Goal: Information Seeking & Learning: Learn about a topic

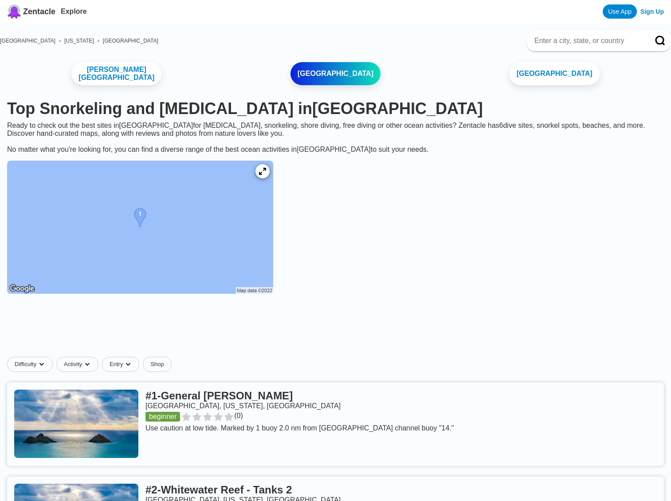
scroll to position [12, 0]
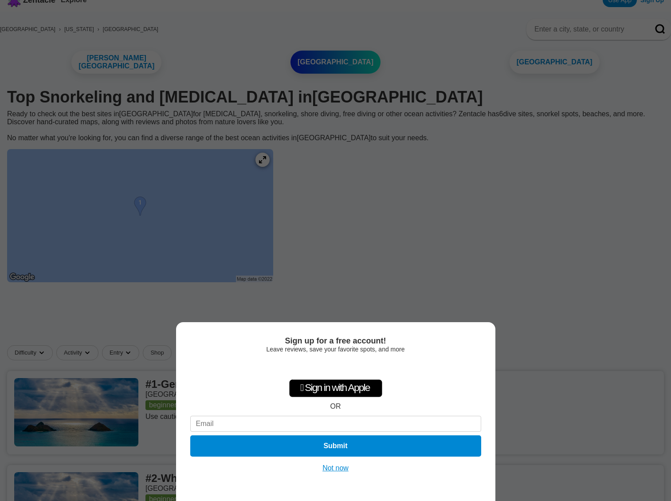
click at [404, 272] on div "Sign up for a free account! Leave reviews, save your favorite spots, and more …" at bounding box center [335, 250] width 671 height 501
click at [329, 470] on button "Not now" at bounding box center [335, 467] width 31 height 9
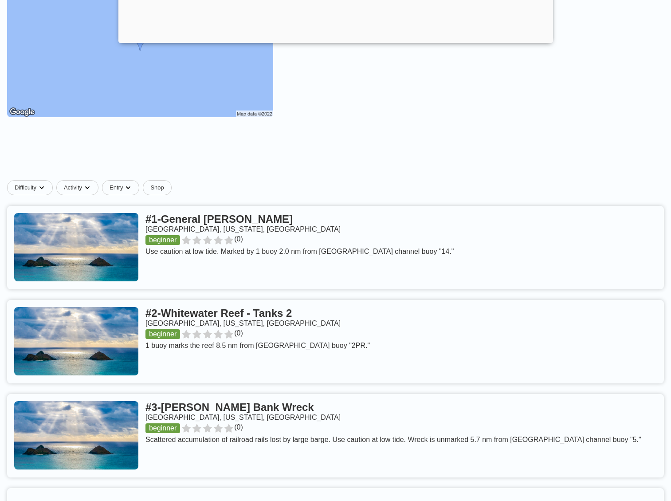
scroll to position [181, 0]
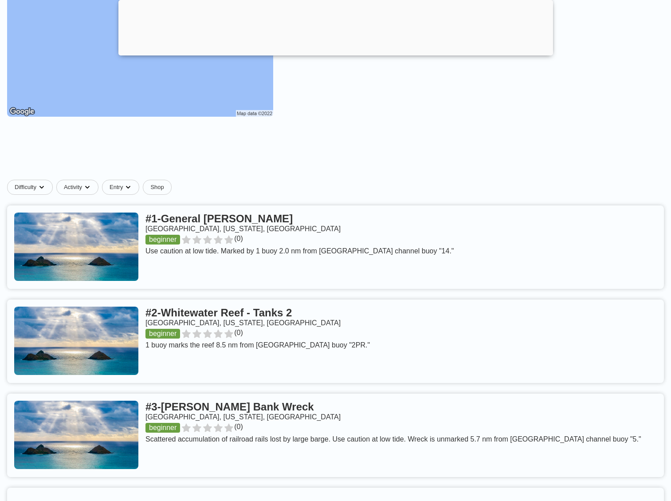
click at [210, 223] on link at bounding box center [335, 246] width 657 height 83
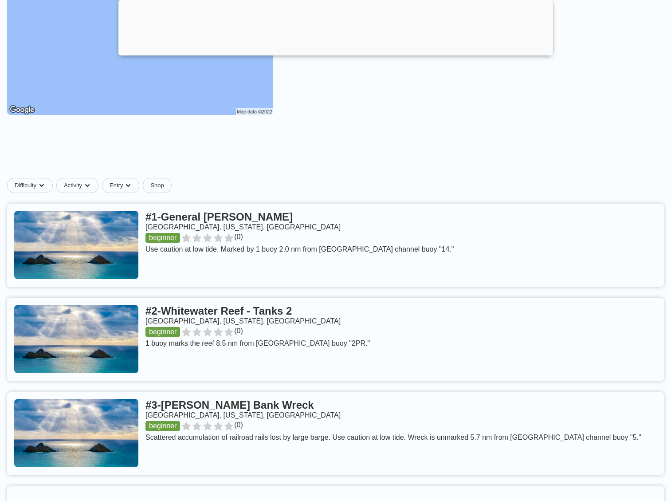
scroll to position [186, 0]
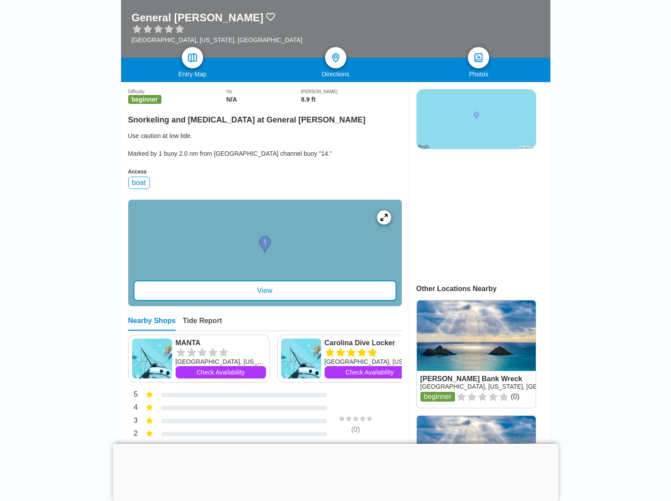
scroll to position [152, 0]
click at [141, 181] on div "boat" at bounding box center [139, 182] width 22 height 12
click at [266, 286] on div "View" at bounding box center [264, 290] width 263 height 20
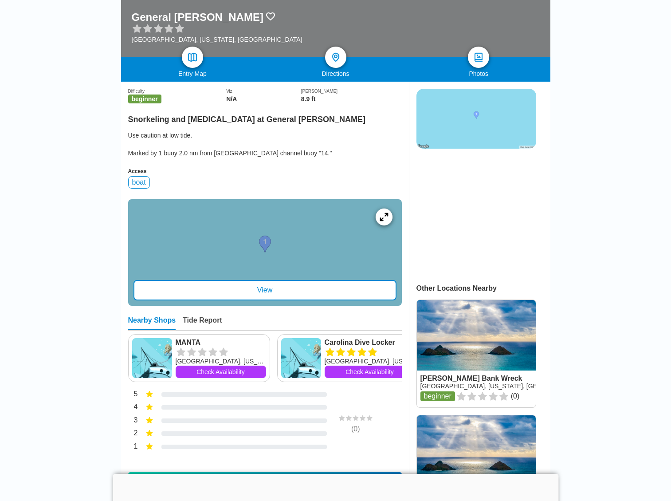
click at [387, 213] on icon at bounding box center [384, 216] width 8 height 8
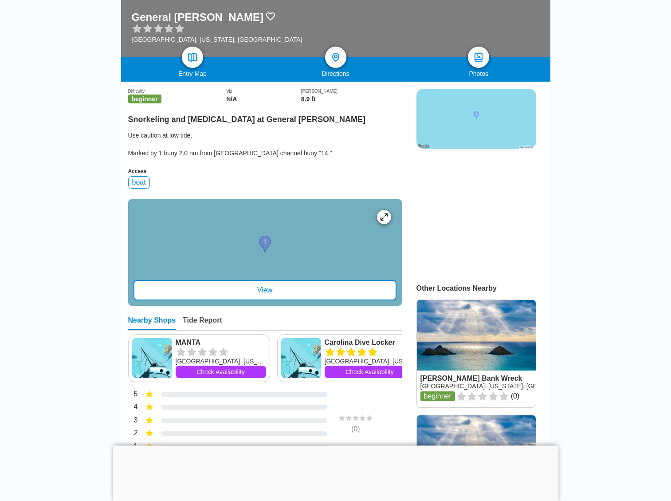
click at [447, 120] on img at bounding box center [476, 119] width 120 height 60
